Goal: Navigation & Orientation: Find specific page/section

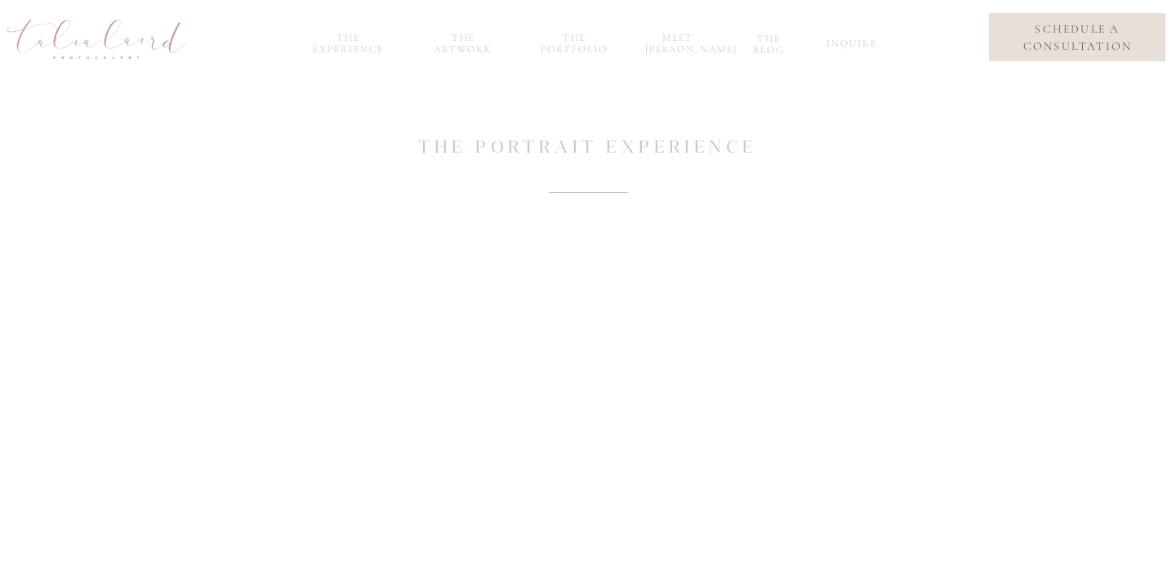
scroll to position [956, 0]
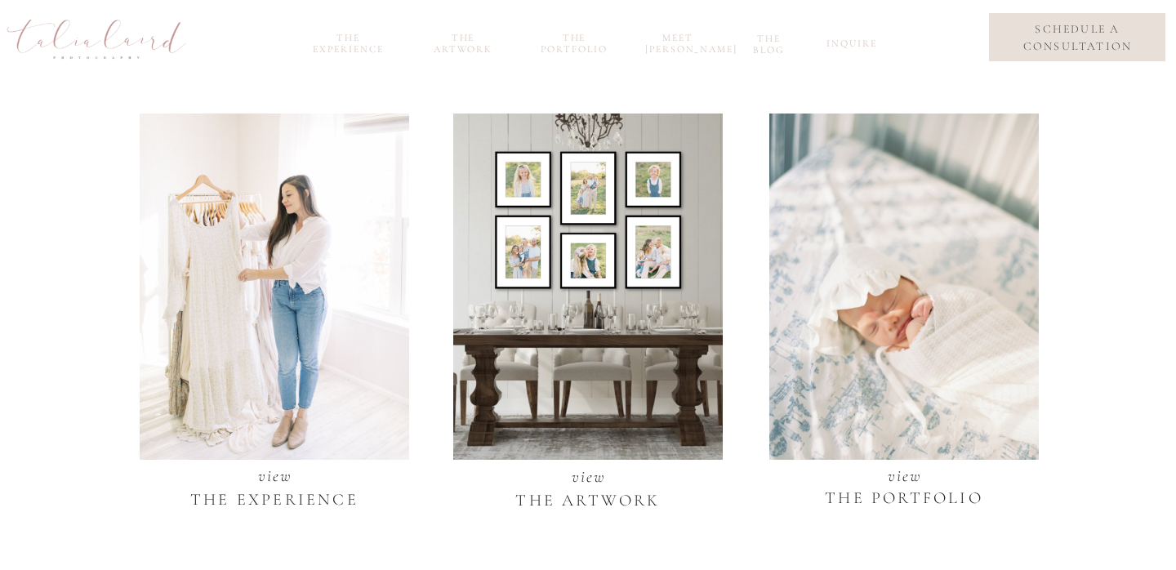
click at [932, 294] on div at bounding box center [903, 284] width 269 height 352
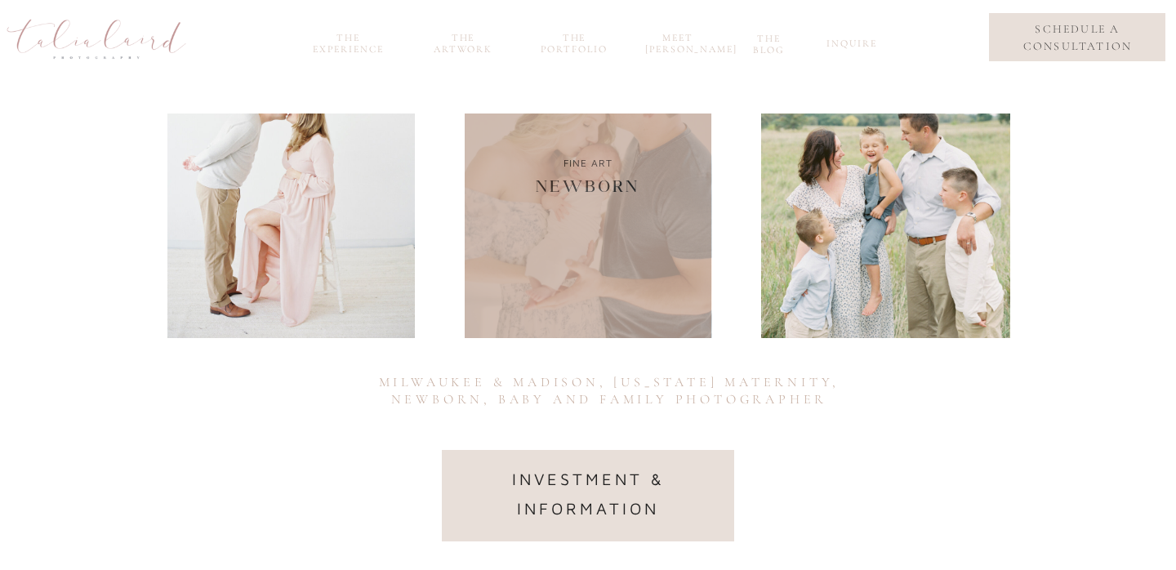
scroll to position [237, 0]
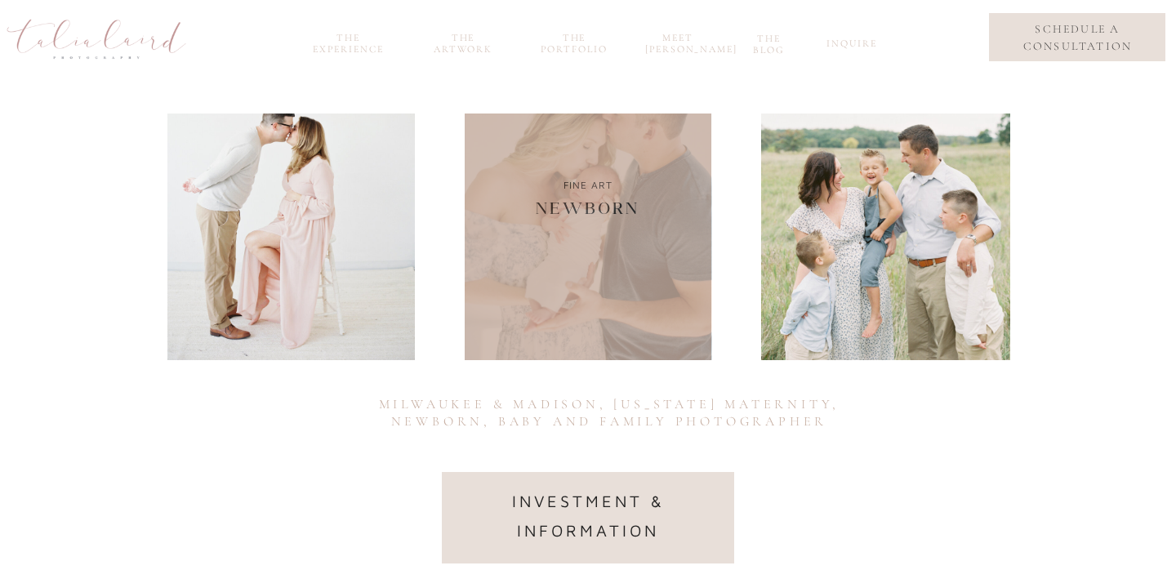
click at [583, 268] on div at bounding box center [588, 196] width 247 height 327
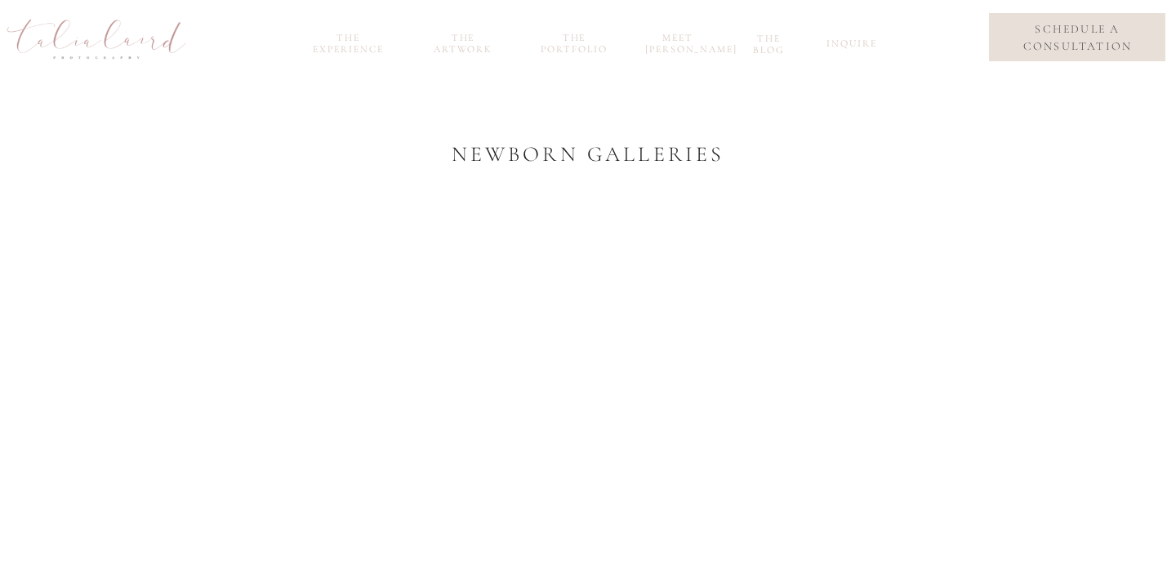
scroll to position [103, 0]
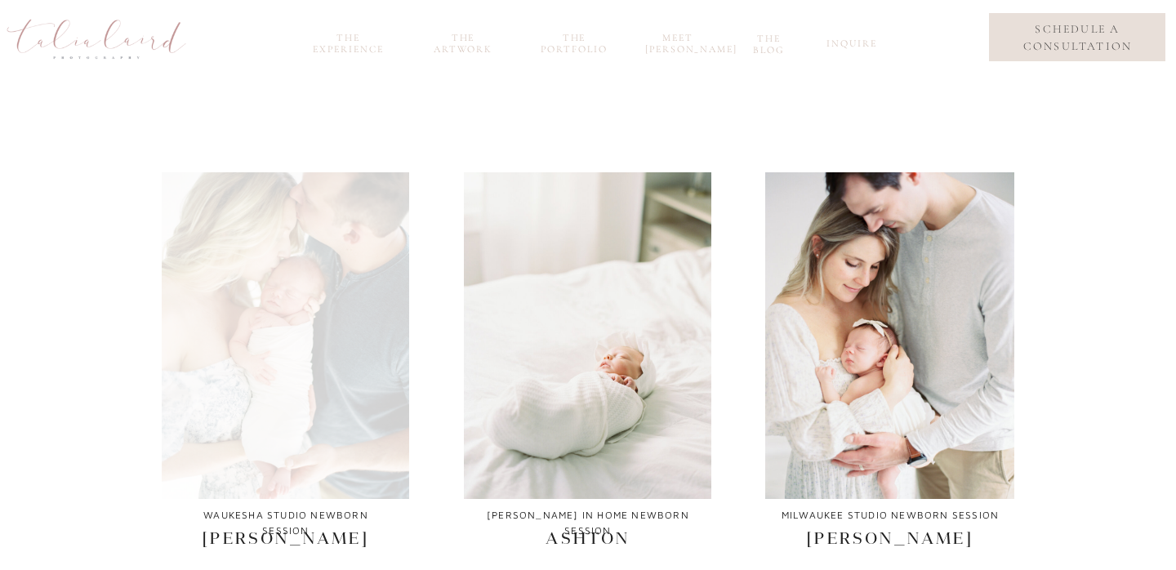
click at [305, 318] on div at bounding box center [285, 335] width 247 height 327
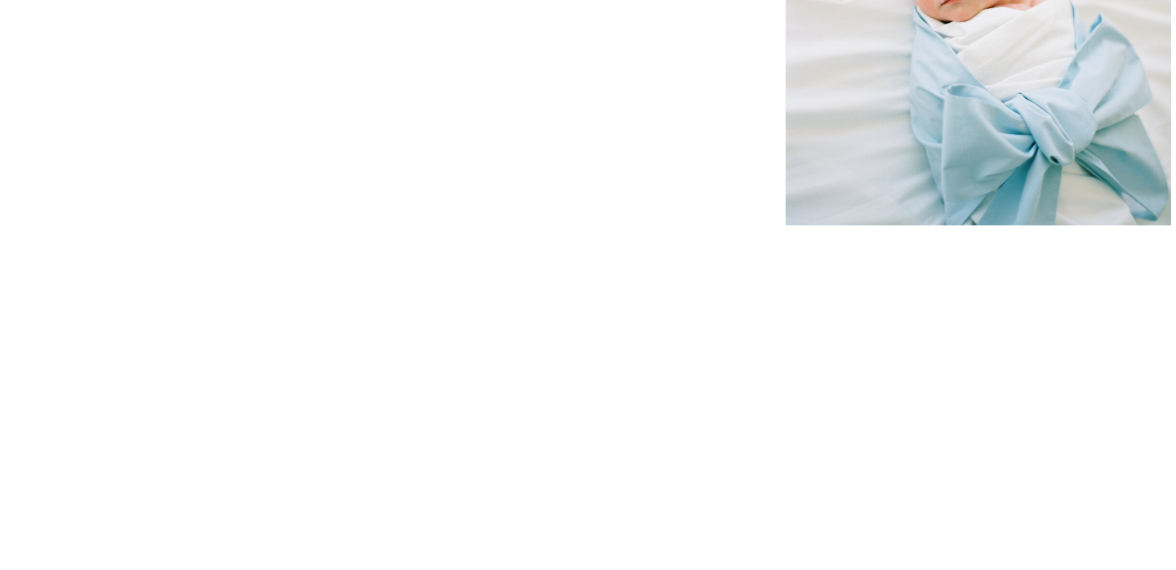
scroll to position [8235, 0]
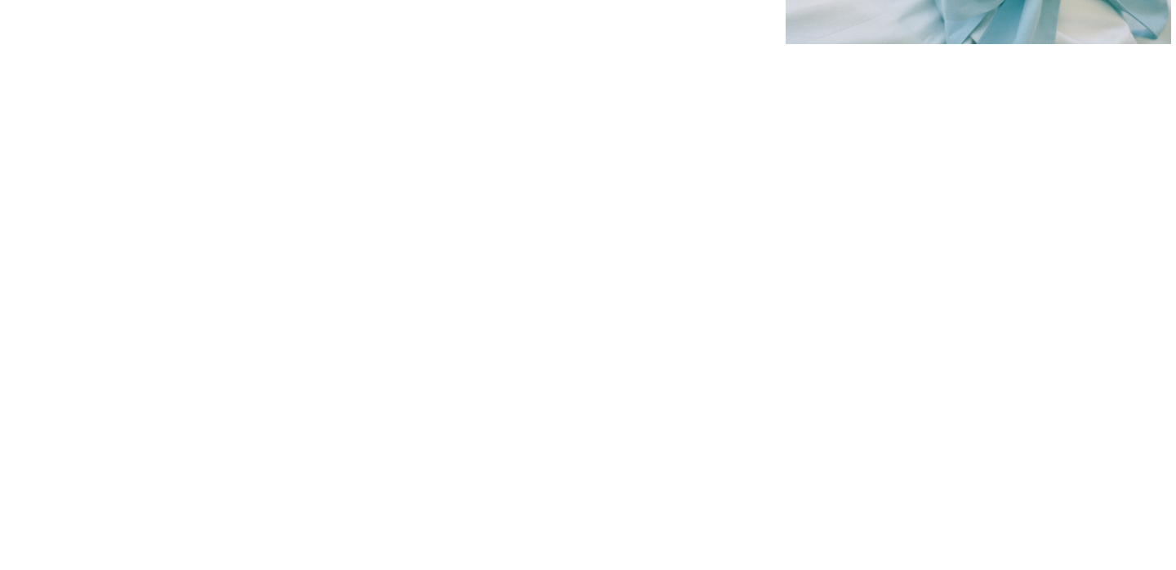
scroll to position [103, 0]
